Goal: Task Accomplishment & Management: Use online tool/utility

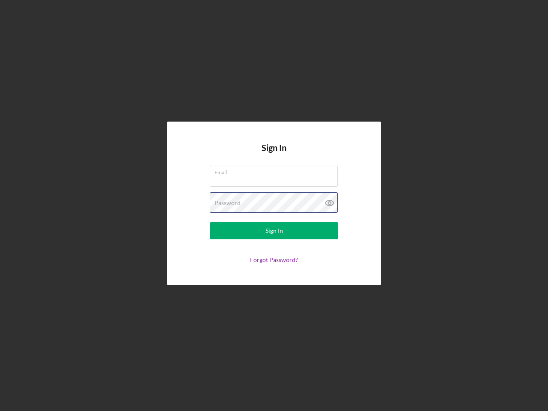
click at [274, 206] on div "Password" at bounding box center [274, 202] width 128 height 21
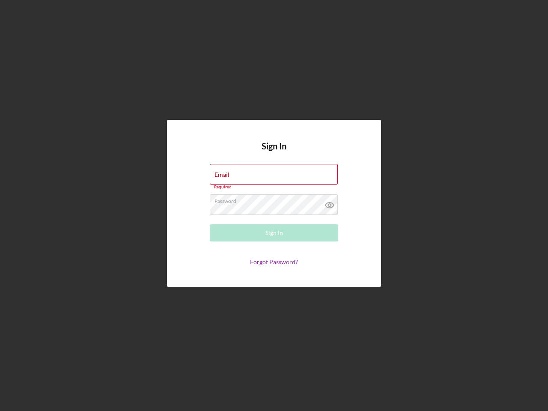
click at [330, 203] on icon at bounding box center [329, 204] width 21 height 21
